Goal: Book appointment/travel/reservation

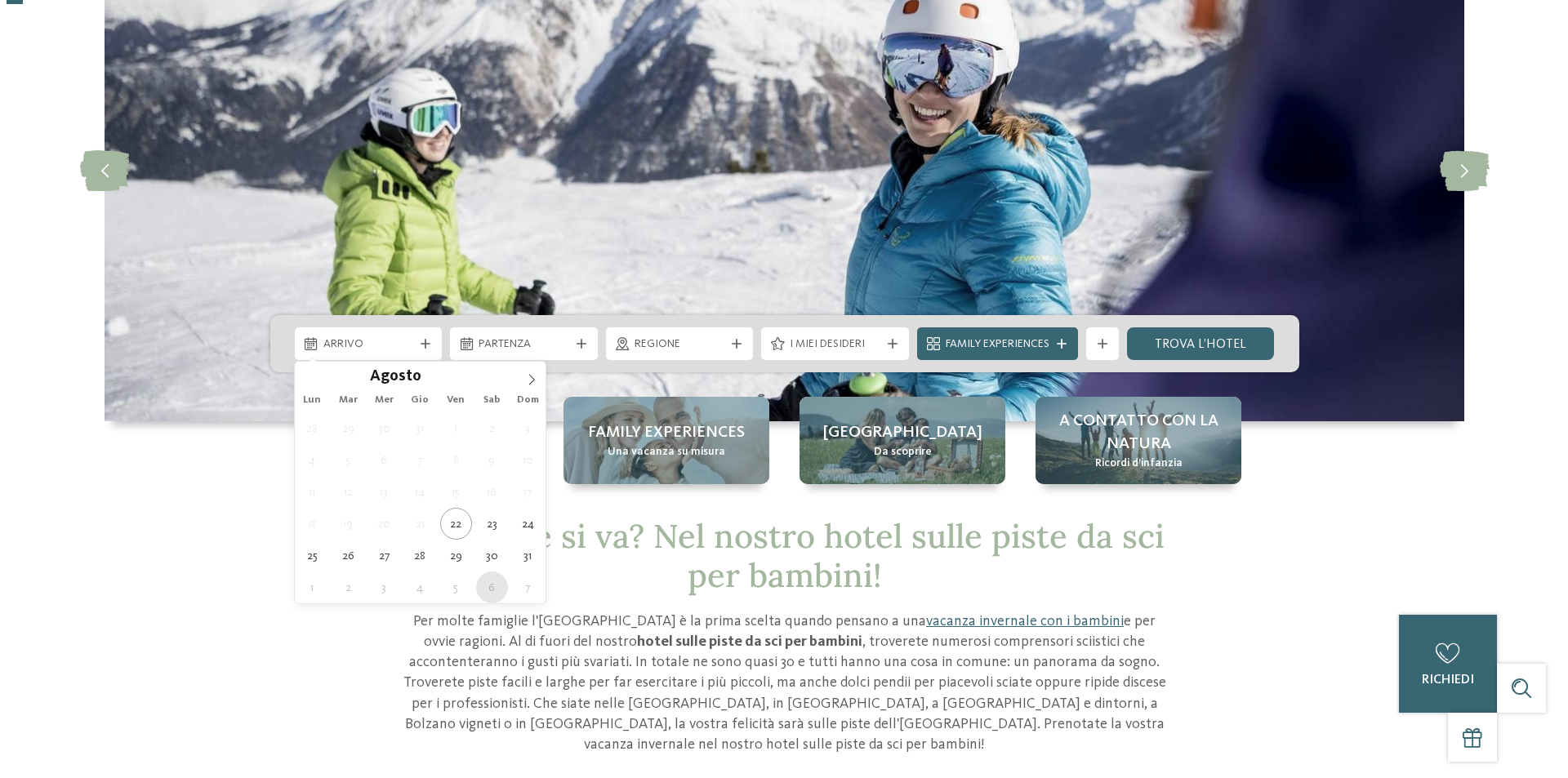
scroll to position [163, 0]
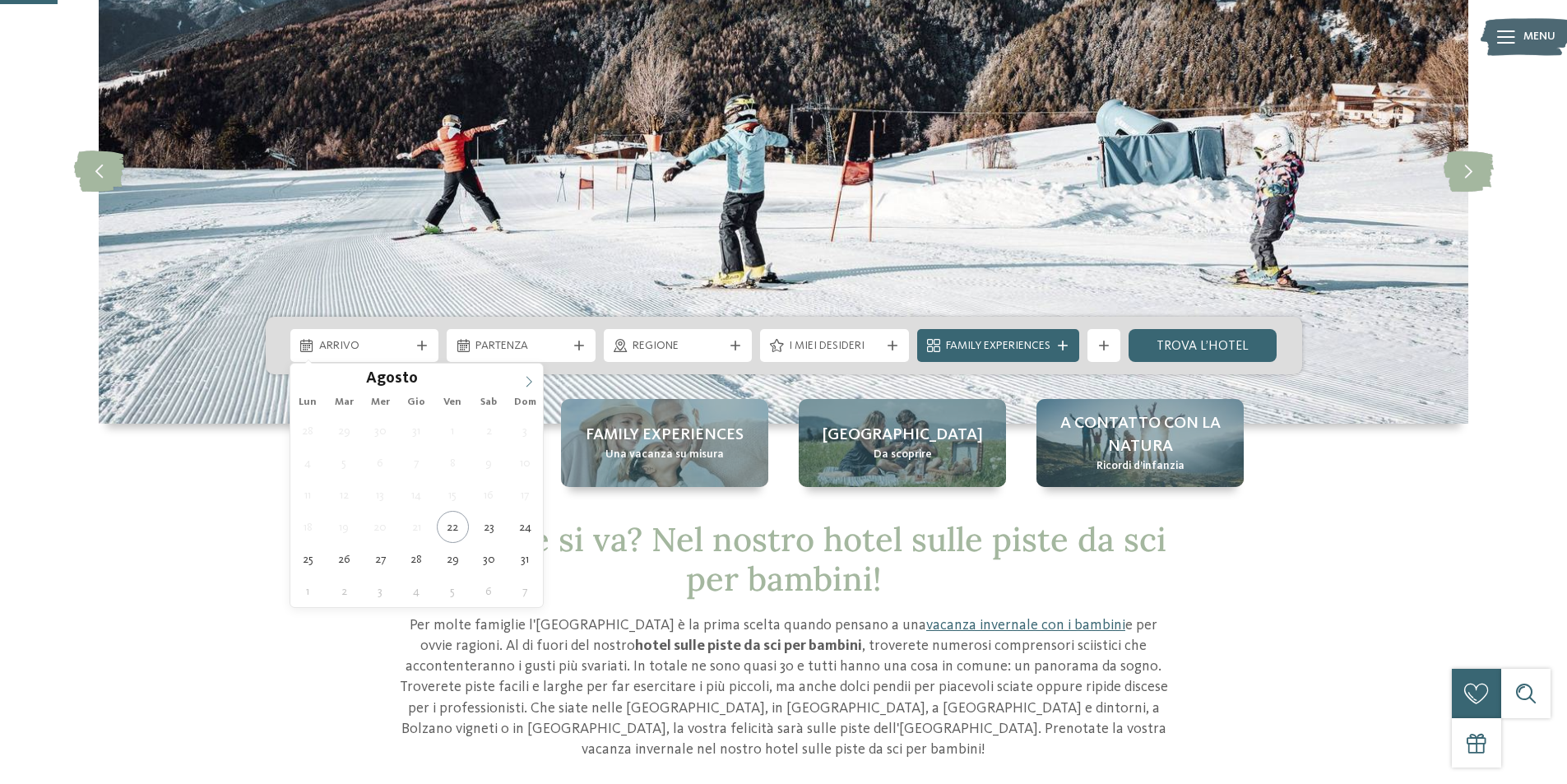
click at [526, 378] on icon at bounding box center [528, 381] width 11 height 11
type div "[DATE]"
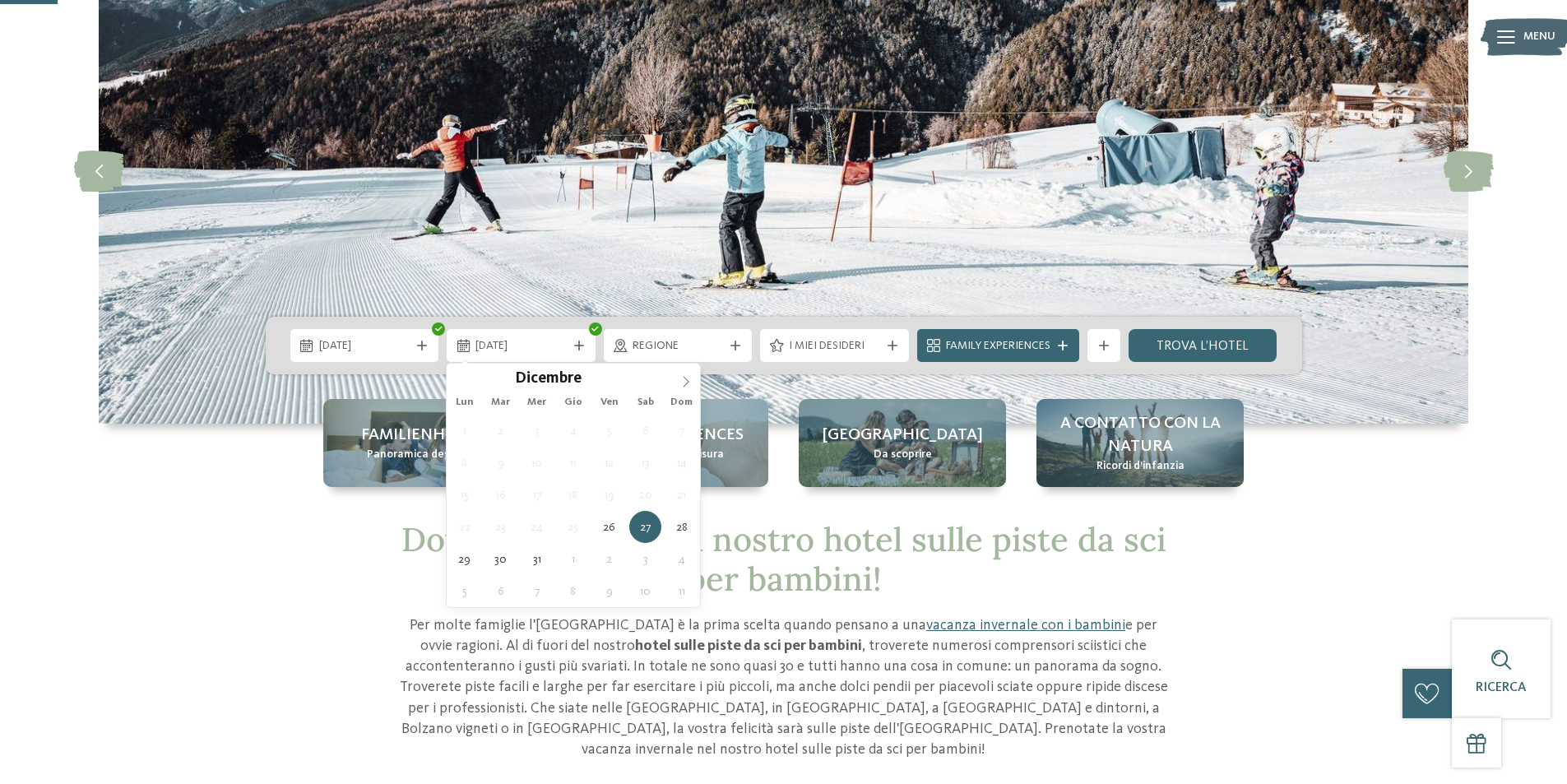
type input "****"
click at [681, 377] on icon at bounding box center [686, 381] width 11 height 11
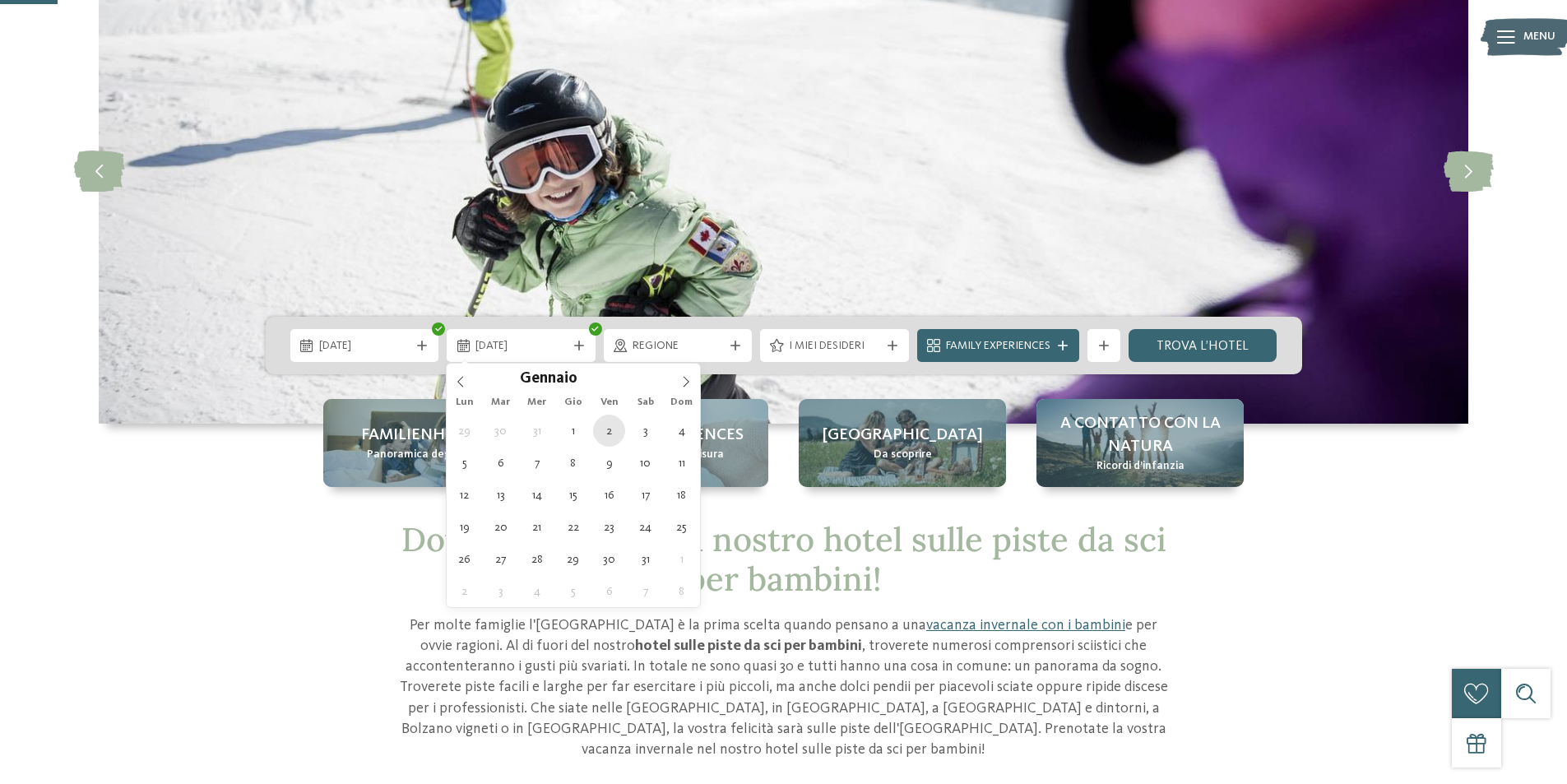
type div "[DATE]"
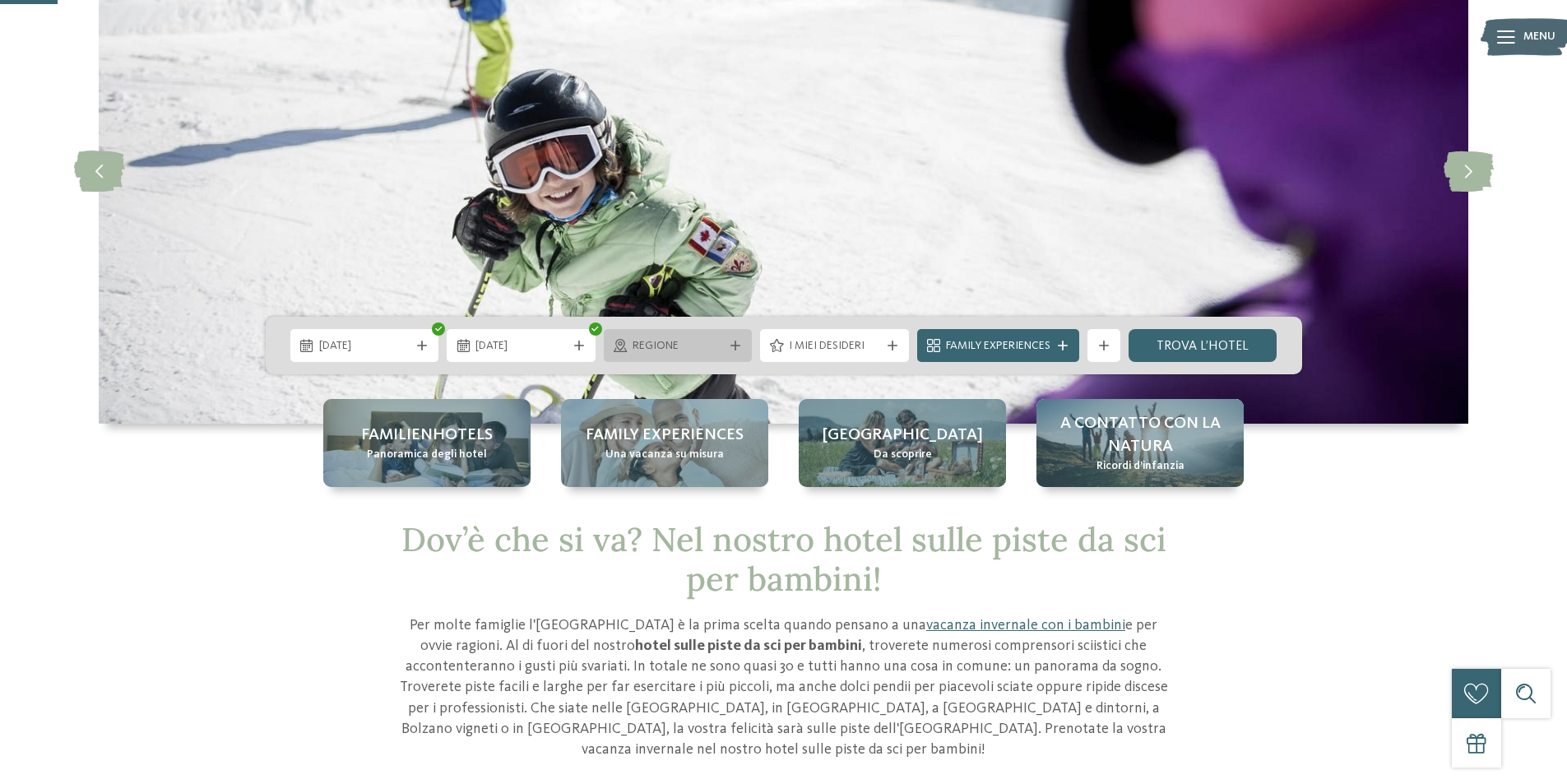
click at [707, 340] on span "Regione" at bounding box center [679, 346] width 92 height 17
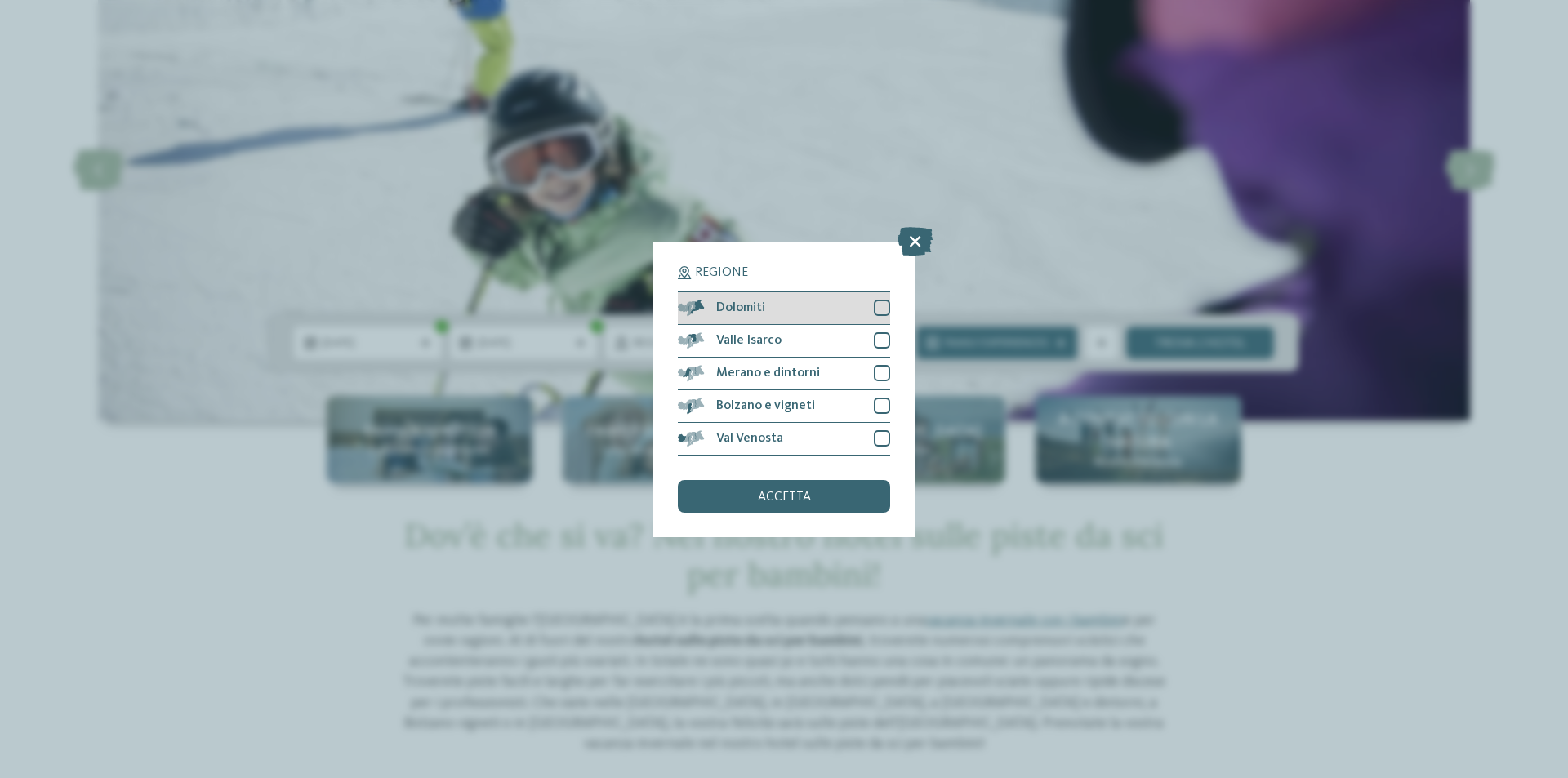
click at [884, 307] on div at bounding box center [881, 307] width 17 height 17
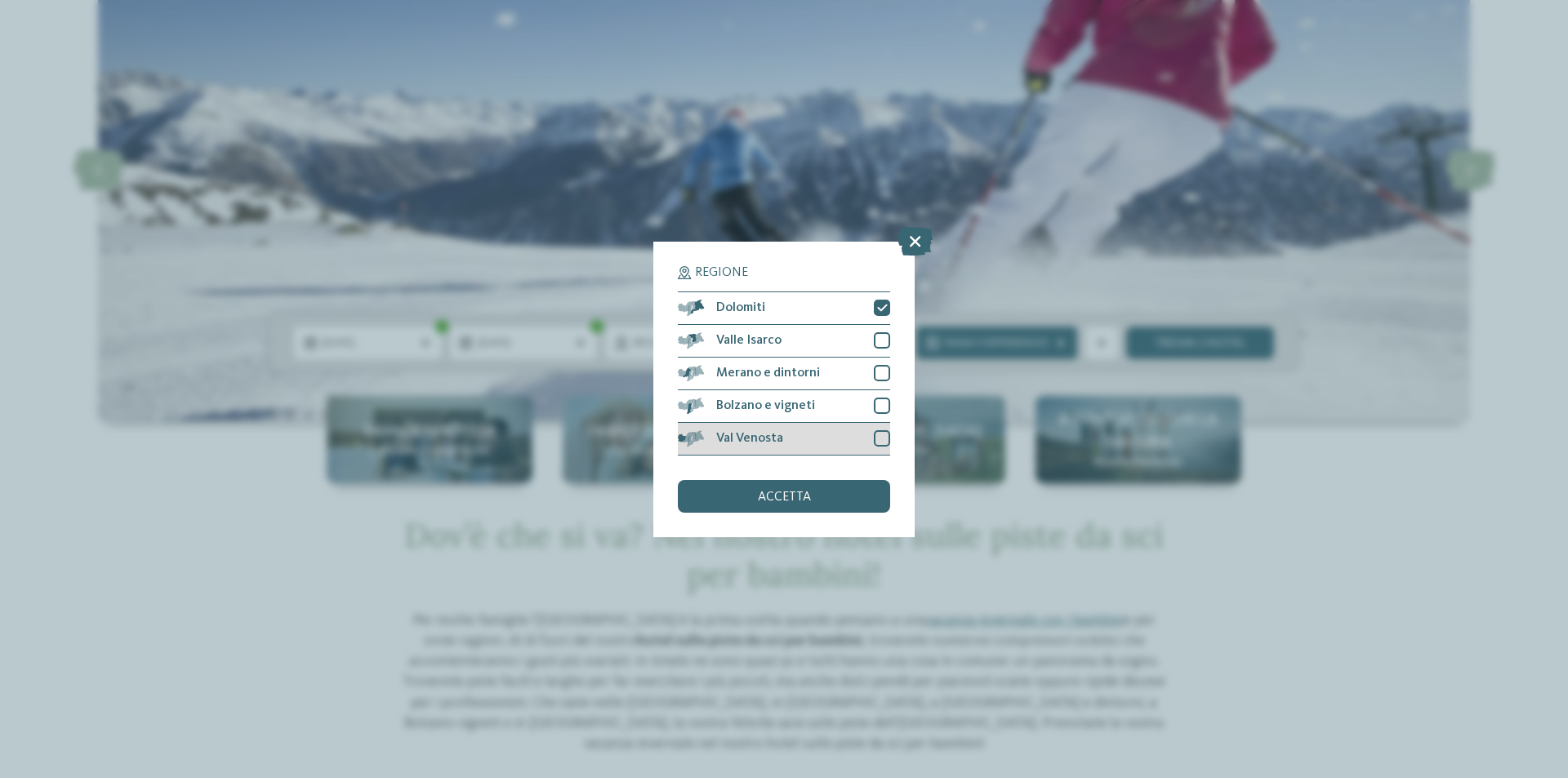
click at [879, 433] on div at bounding box center [881, 438] width 17 height 17
click at [883, 399] on div at bounding box center [881, 405] width 17 height 17
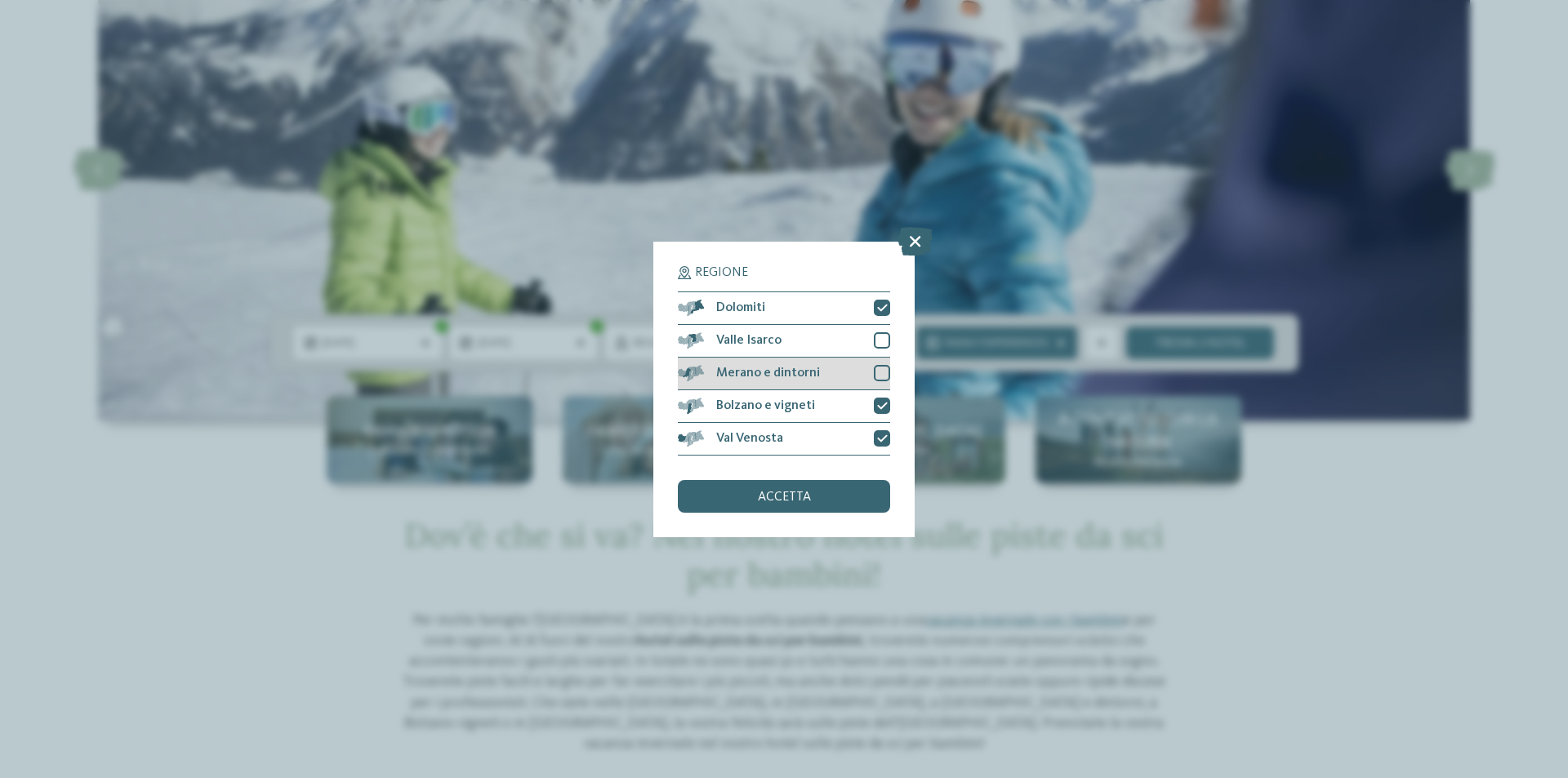
drag, startPoint x: 875, startPoint y: 377, endPoint x: 881, endPoint y: 364, distance: 14.3
click at [880, 373] on div at bounding box center [881, 373] width 17 height 17
click at [881, 341] on div at bounding box center [881, 340] width 17 height 17
click at [806, 494] on span "accetta" at bounding box center [784, 497] width 53 height 13
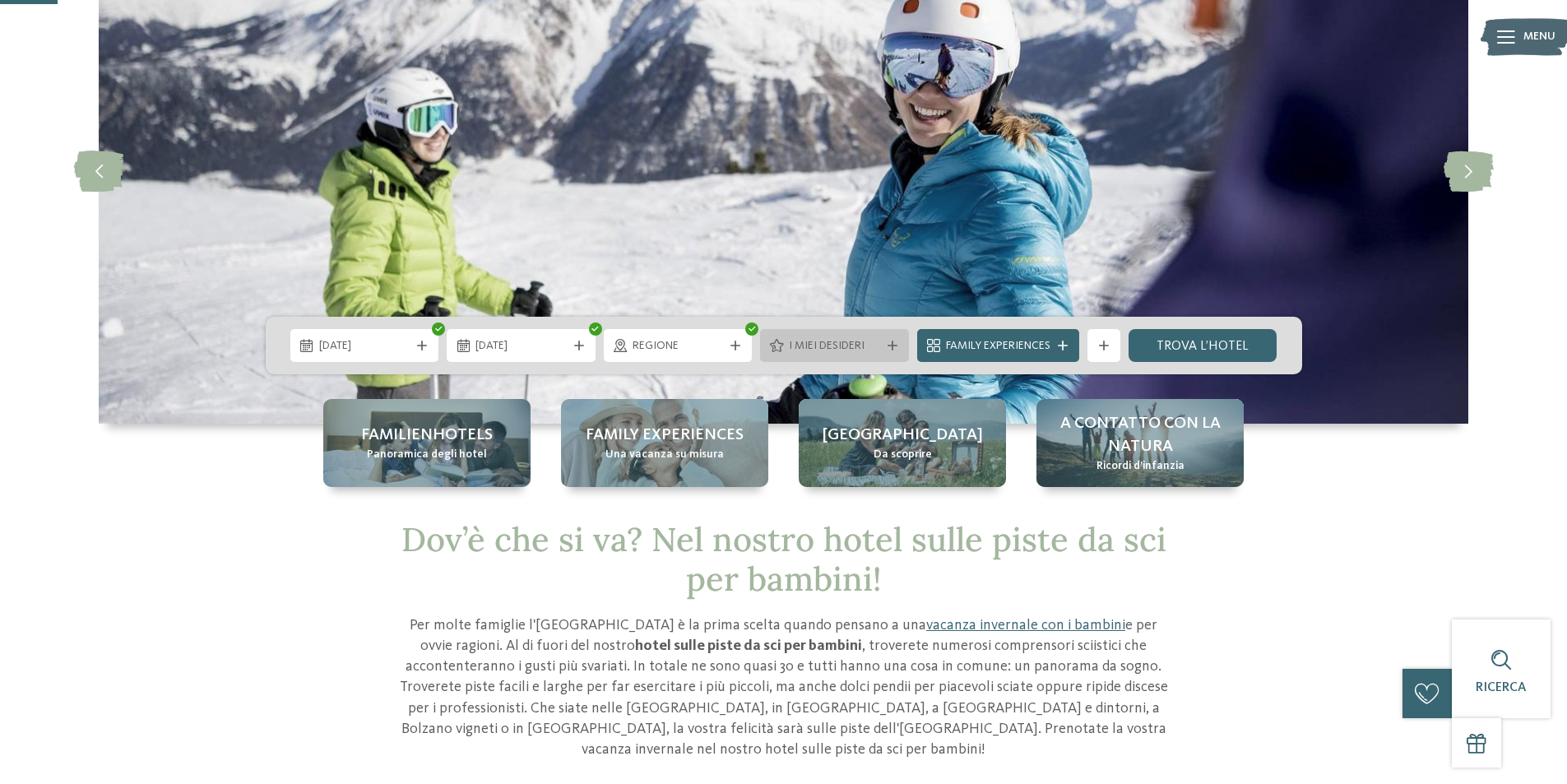
click at [875, 341] on span "I miei desideri" at bounding box center [835, 346] width 92 height 17
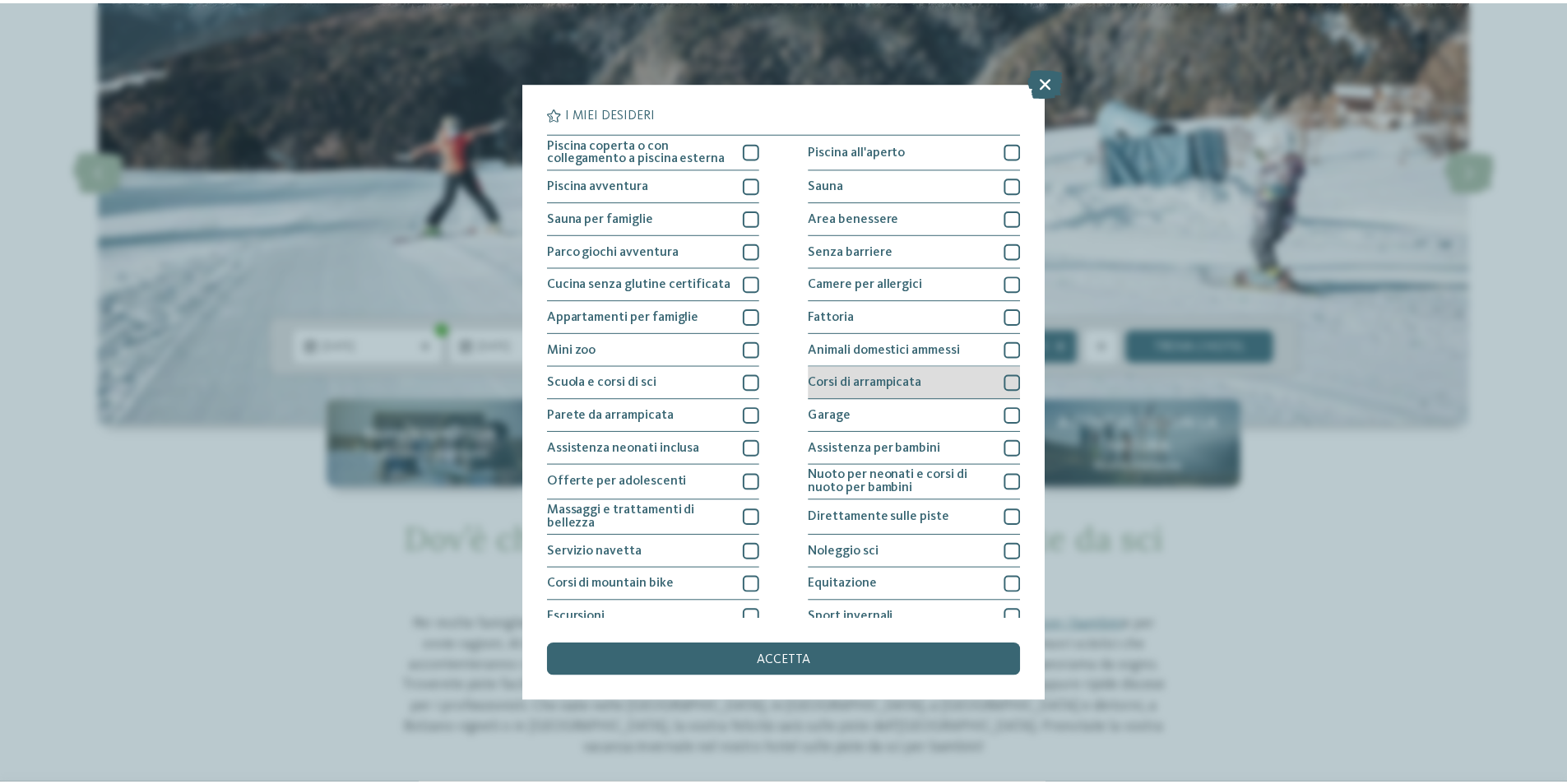
scroll to position [81, 0]
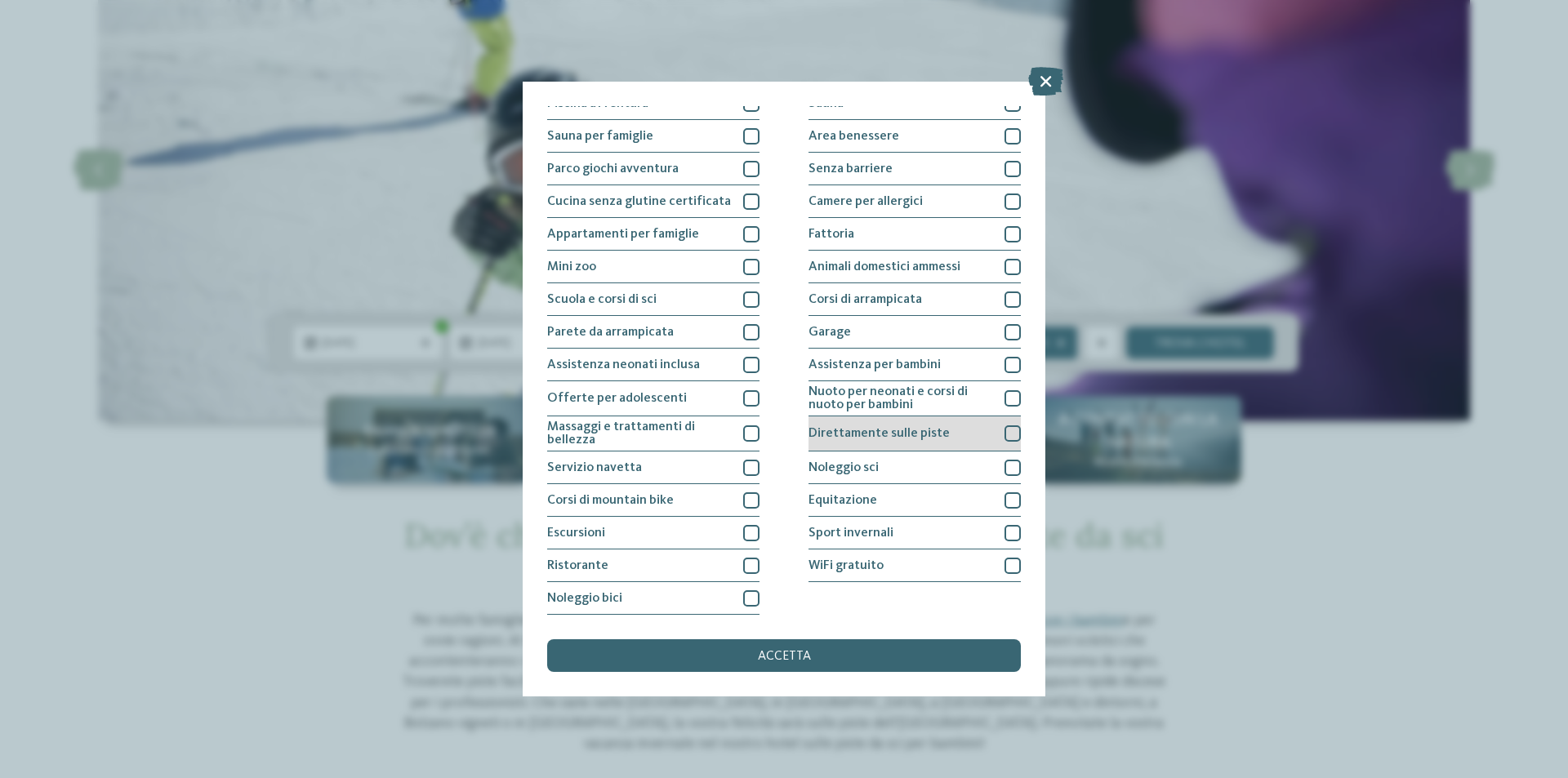
click at [875, 437] on span "Direttamente sulle piste" at bounding box center [879, 433] width 142 height 13
drag, startPoint x: 805, startPoint y: 656, endPoint x: 814, endPoint y: 646, distance: 13.5
click at [805, 656] on span "accetta" at bounding box center [784, 656] width 53 height 13
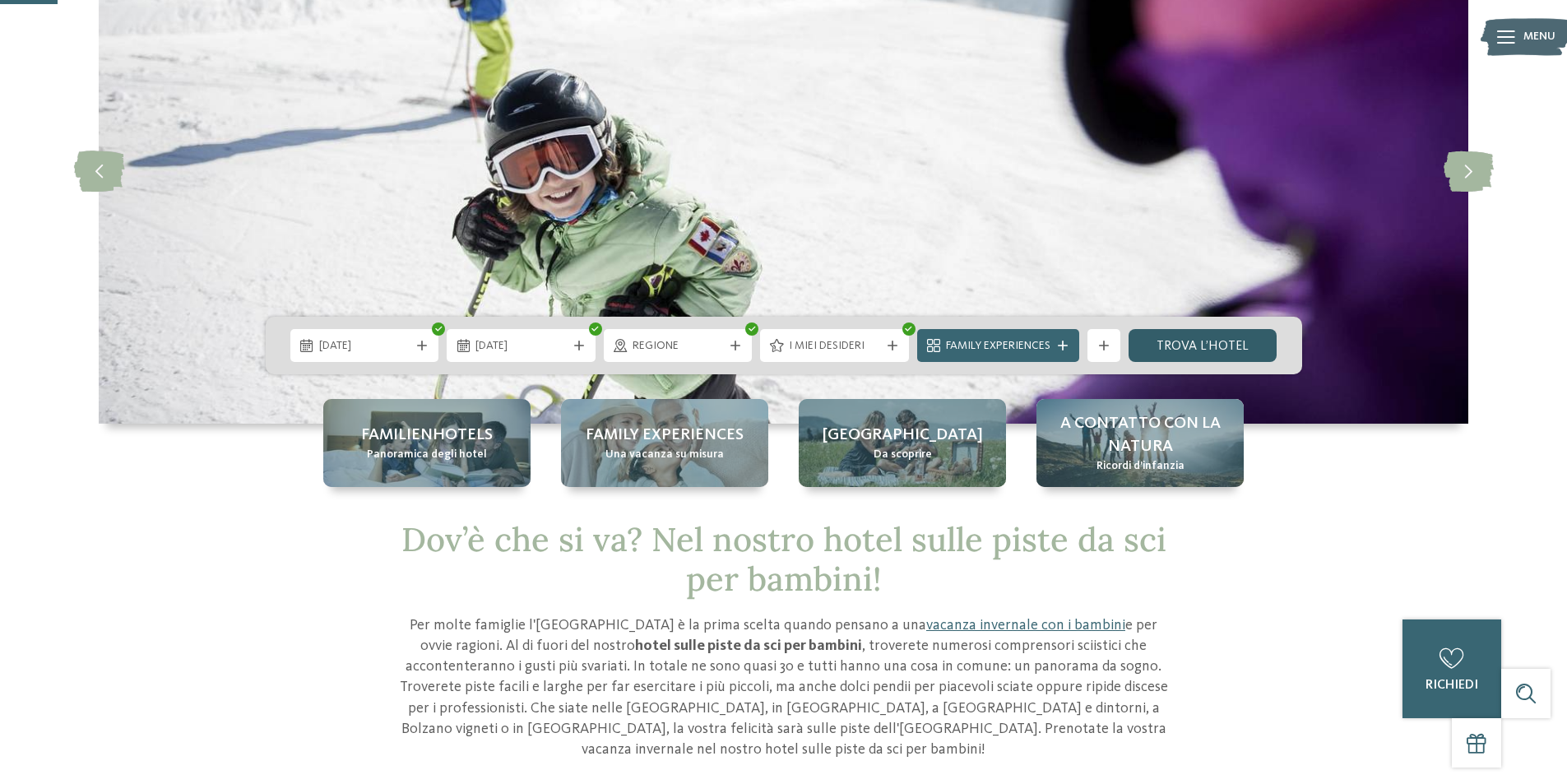
click at [1195, 346] on link "trova l’hotel" at bounding box center [1203, 345] width 149 height 33
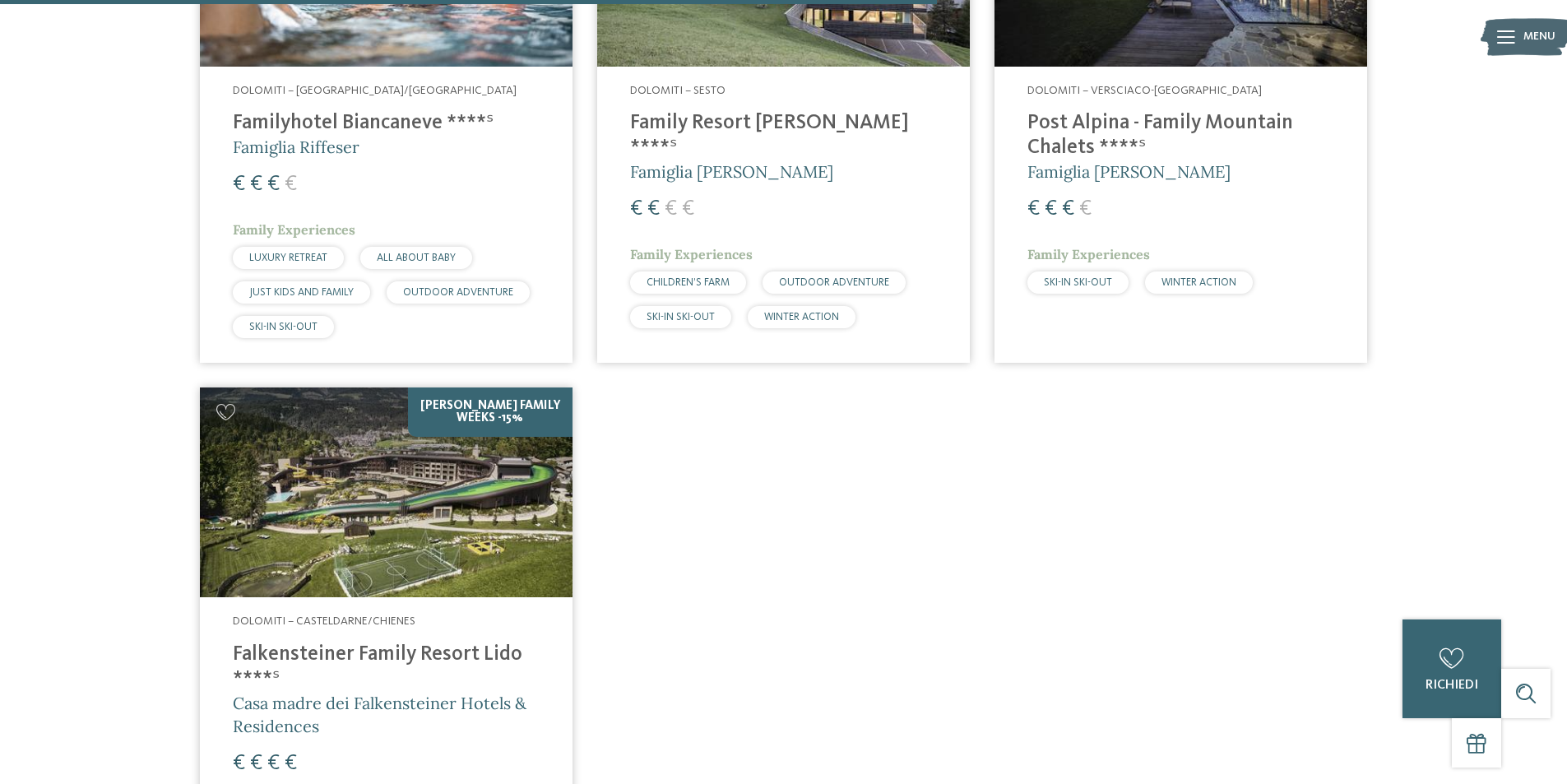
scroll to position [1279, 0]
